Goal: Find contact information: Find contact information

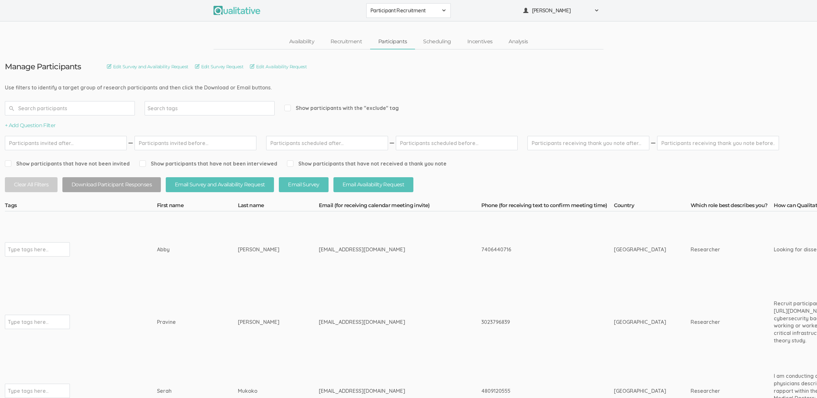
click at [319, 282] on td "[EMAIL_ADDRESS][DOMAIN_NAME]" at bounding box center [400, 249] width 163 height 76
drag, startPoint x: 270, startPoint y: 248, endPoint x: 333, endPoint y: 248, distance: 63.1
click at [333, 248] on div "[EMAIL_ADDRESS][DOMAIN_NAME]" at bounding box center [388, 249] width 138 height 7
click at [445, 45] on link "Scheduling" at bounding box center [437, 42] width 44 height 14
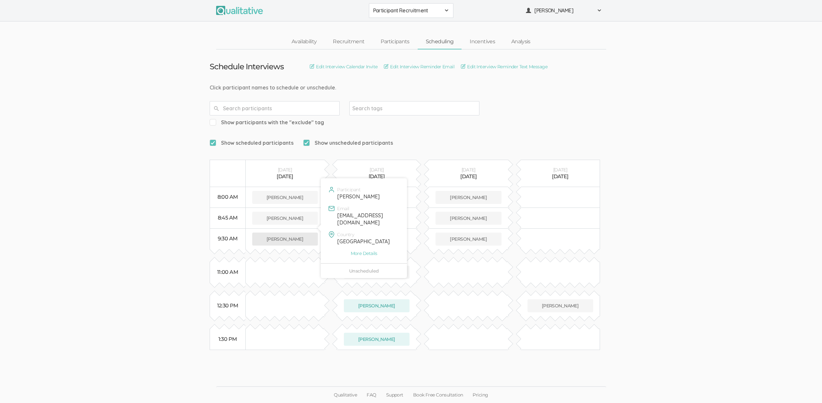
click at [286, 232] on button "[PERSON_NAME]" at bounding box center [285, 238] width 66 height 13
click at [388, 41] on link "Participants" at bounding box center [394, 42] width 45 height 14
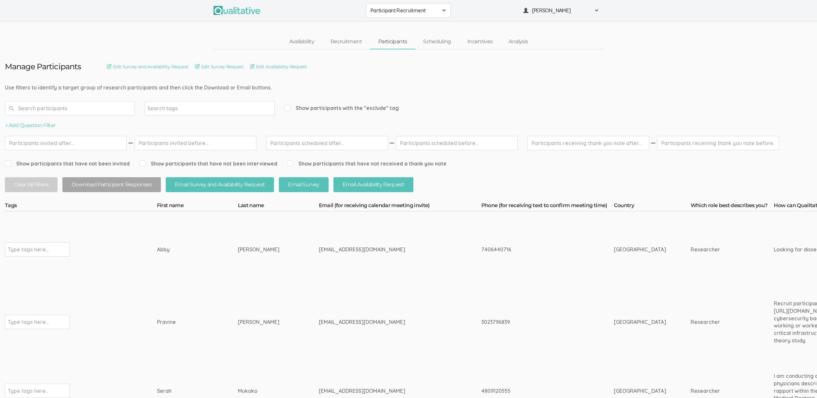
drag, startPoint x: 346, startPoint y: 320, endPoint x: 307, endPoint y: 320, distance: 39.3
click at [319, 320] on div "[EMAIL_ADDRESS][DOMAIN_NAME]" at bounding box center [388, 321] width 138 height 7
copy div "[DOMAIN_NAME]"
click at [481, 249] on div "7406440716" at bounding box center [535, 249] width 108 height 7
